Goal: Task Accomplishment & Management: Manage account settings

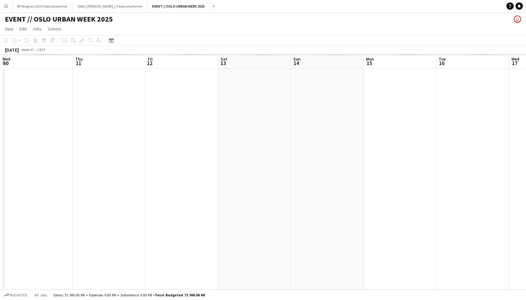
scroll to position [0, 208]
click at [206, 3] on app-icon "Close" at bounding box center [207, 3] width 2 height 2
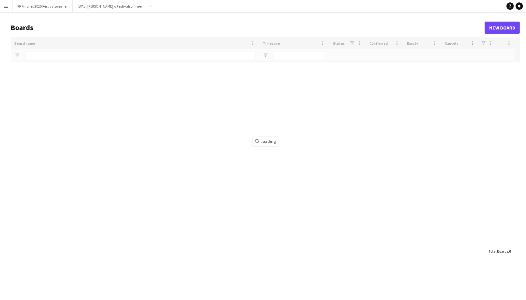
type input "*******"
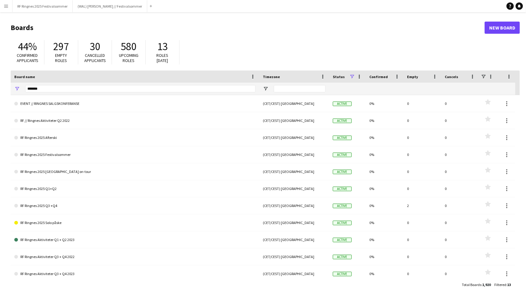
scroll to position [37, 0]
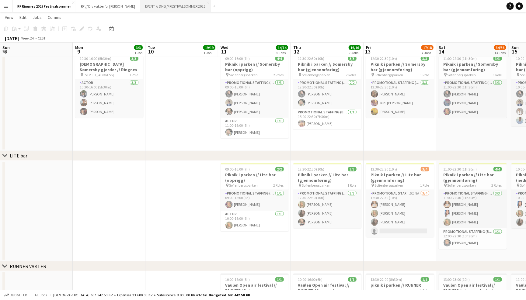
scroll to position [0, 171]
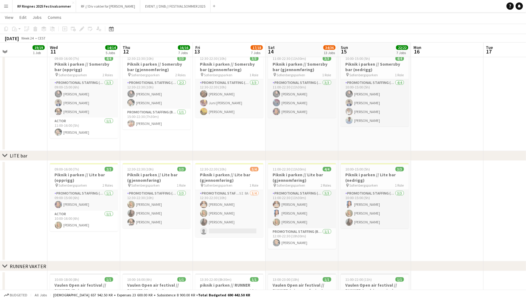
click at [8, 5] on app-icon "Menu" at bounding box center [6, 6] width 5 height 5
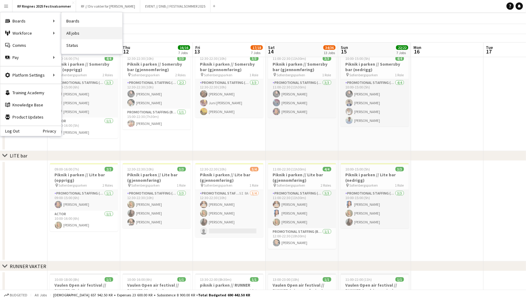
click at [73, 29] on link "All jobs" at bounding box center [91, 33] width 61 height 12
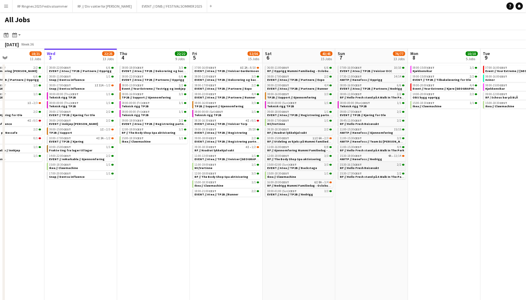
scroll to position [0, 177]
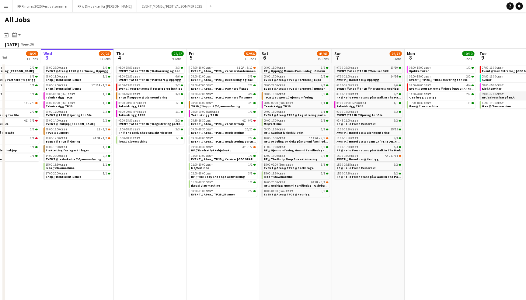
click at [491, 93] on span "09:00-12:00 CEST" at bounding box center [493, 94] width 22 height 3
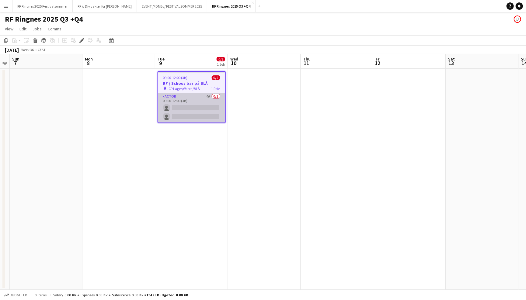
click at [206, 102] on app-card-role "Actor 4A 0/2 09:00-12:00 (3h) single-neutral-actions single-neutral-actions" at bounding box center [191, 107] width 67 height 29
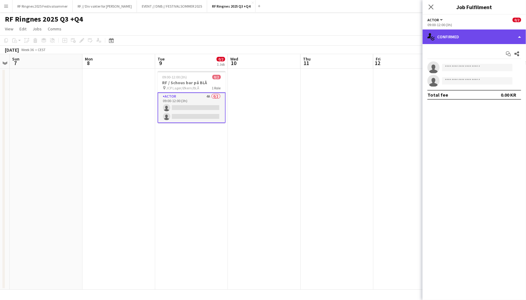
click at [467, 40] on div "single-neutral-actions-check-2 Confirmed" at bounding box center [473, 36] width 103 height 15
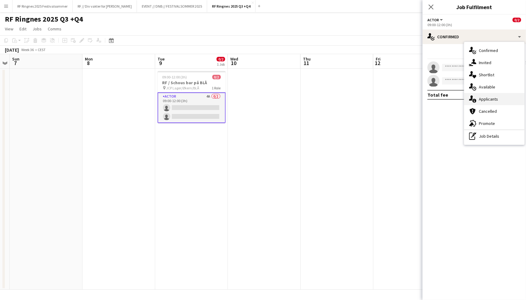
click at [491, 102] on div "single-neutral-actions-information Applicants" at bounding box center [494, 99] width 60 height 12
